Goal: Check status: Check status

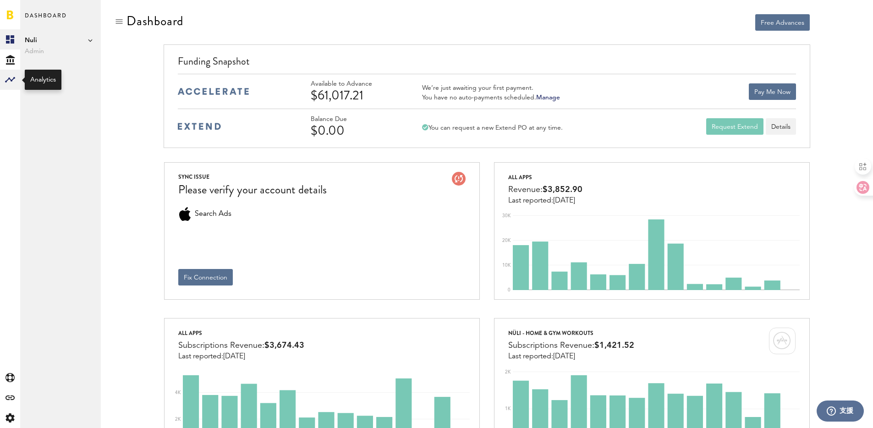
click at [13, 78] on rect at bounding box center [10, 79] width 11 height 11
click at [54, 44] on link "Monetization" at bounding box center [60, 39] width 81 height 20
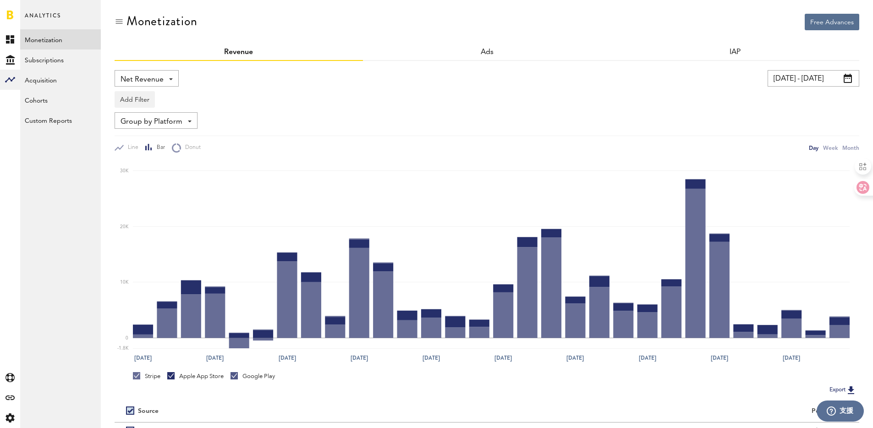
click at [819, 73] on input "[DATE] - [DATE]" at bounding box center [814, 78] width 92 height 17
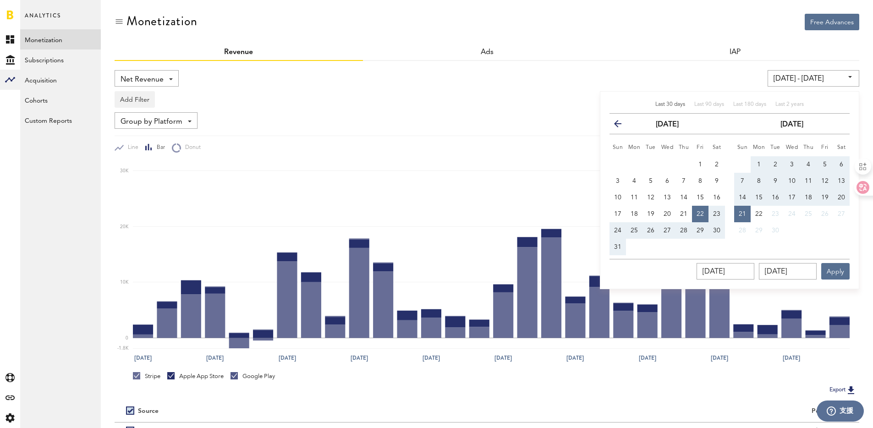
click at [744, 196] on span "14" at bounding box center [742, 197] width 7 height 6
type input "[DATE] - [DATE]"
type input "[DATE]"
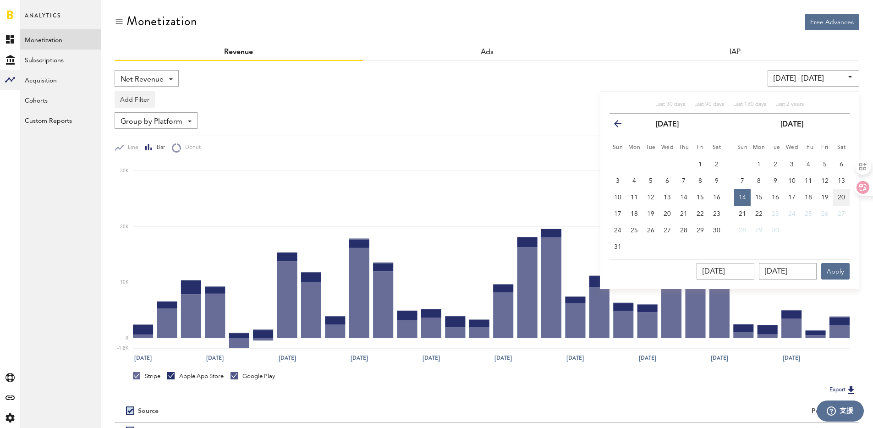
click at [841, 200] on span "20" at bounding box center [841, 197] width 7 height 6
type input "[DATE] - [DATE]"
type input "[DATE]"
click at [839, 268] on button "Apply" at bounding box center [836, 271] width 28 height 17
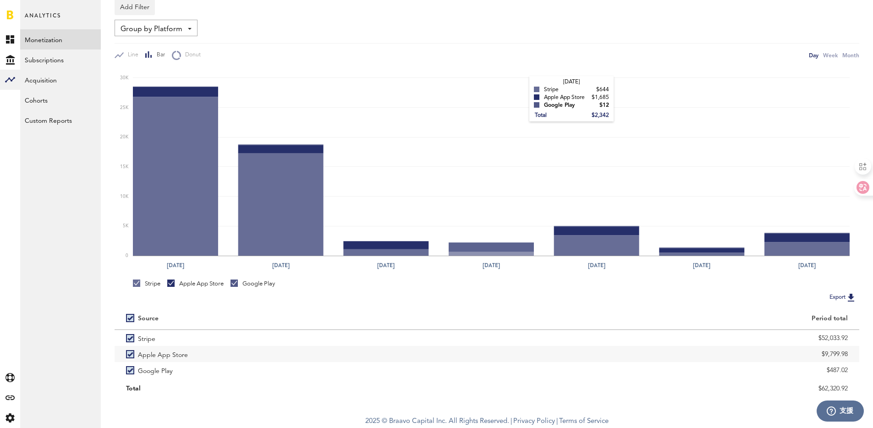
scroll to position [93, 0]
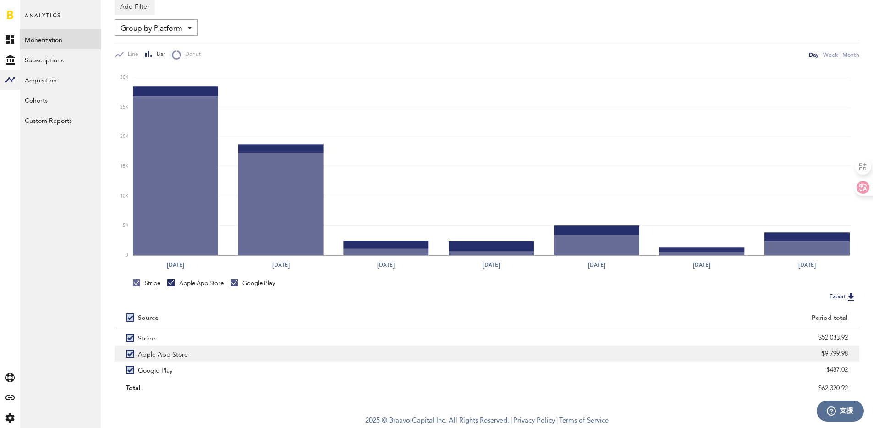
drag, startPoint x: 826, startPoint y: 353, endPoint x: 856, endPoint y: 353, distance: 30.3
click at [856, 353] on div "$9,799.98" at bounding box center [673, 354] width 373 height 16
copy div "9,799.98"
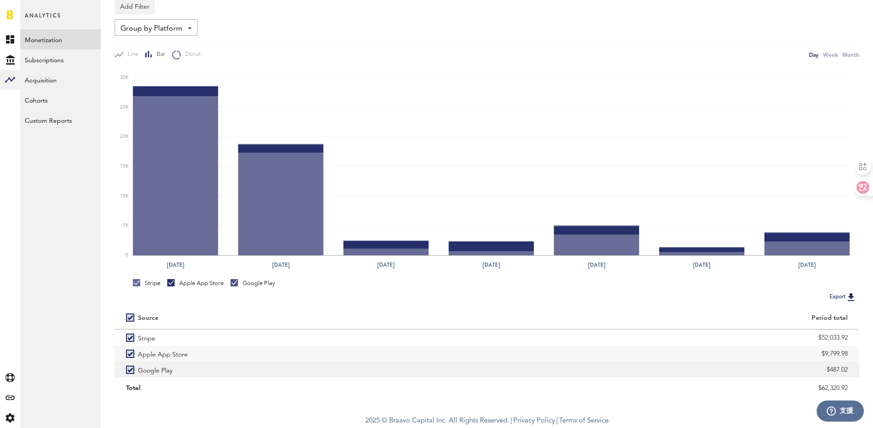
drag, startPoint x: 831, startPoint y: 368, endPoint x: 851, endPoint y: 369, distance: 20.2
click at [851, 369] on div "$487.02" at bounding box center [673, 370] width 373 height 16
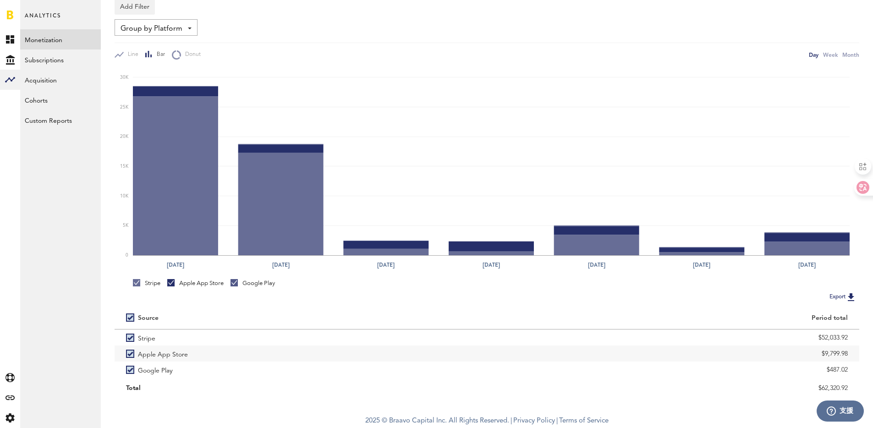
copy div "487.02"
drag, startPoint x: 825, startPoint y: 354, endPoint x: 852, endPoint y: 351, distance: 27.6
click at [852, 351] on div "$9,799.98" at bounding box center [673, 354] width 373 height 16
copy div "9,799.98"
